Goal: Use online tool/utility: Use online tool/utility

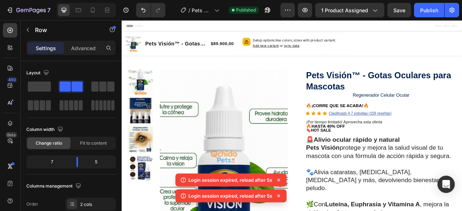
scroll to position [568, 0]
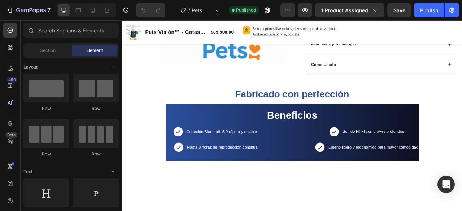
scroll to position [506, 0]
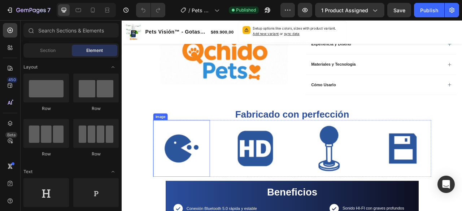
click at [188, 175] on img at bounding box center [197, 183] width 72 height 72
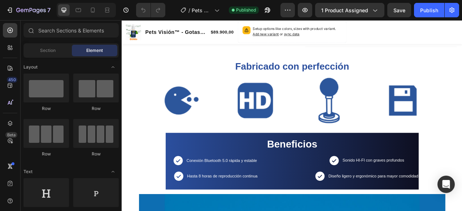
scroll to position [549, 0]
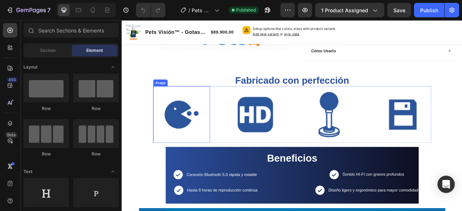
click at [187, 127] on img at bounding box center [197, 140] width 72 height 72
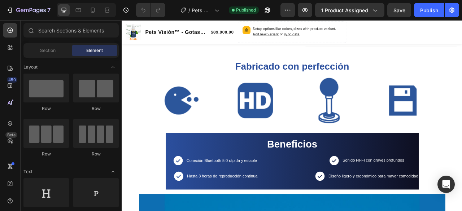
scroll to position [560, 0]
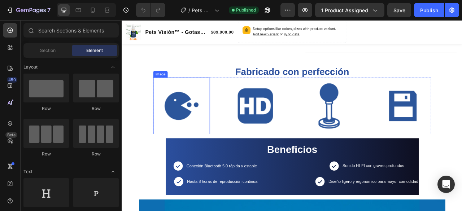
click at [186, 114] on img at bounding box center [197, 129] width 72 height 72
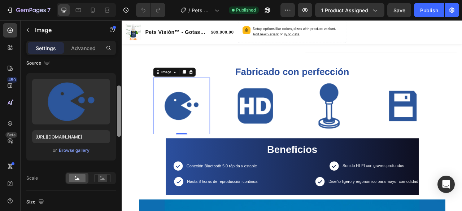
scroll to position [68, 0]
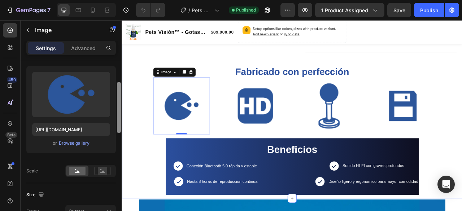
drag, startPoint x: 240, startPoint y: 120, endPoint x: 123, endPoint y: 172, distance: 128.2
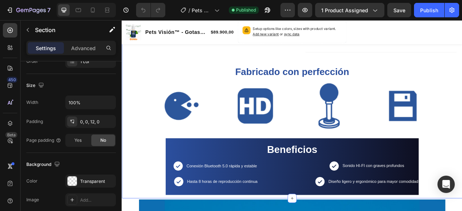
scroll to position [0, 0]
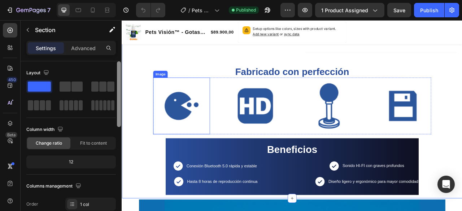
click at [196, 127] on img at bounding box center [197, 129] width 72 height 72
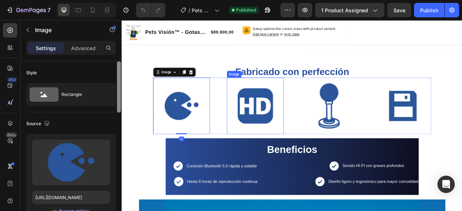
click at [272, 127] on img at bounding box center [291, 129] width 72 height 72
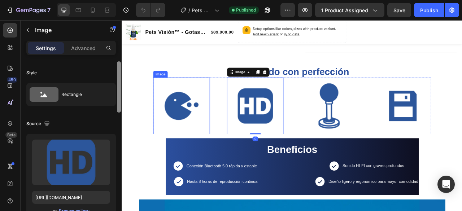
click at [189, 111] on img at bounding box center [197, 129] width 72 height 72
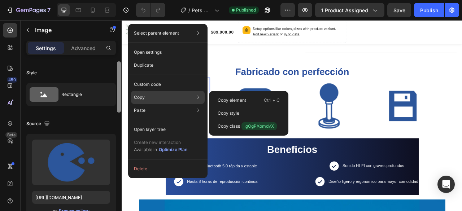
click at [165, 93] on div "Copy Copy element Ctrl + C Copy style Copy class .gOgPXomdvX" at bounding box center [168, 97] width 74 height 13
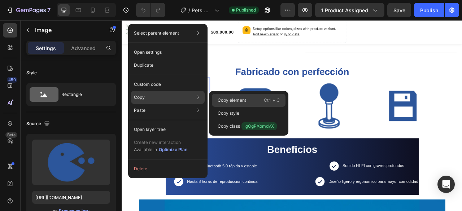
click at [227, 98] on p "Copy element" at bounding box center [232, 100] width 29 height 6
